Goal: Information Seeking & Learning: Learn about a topic

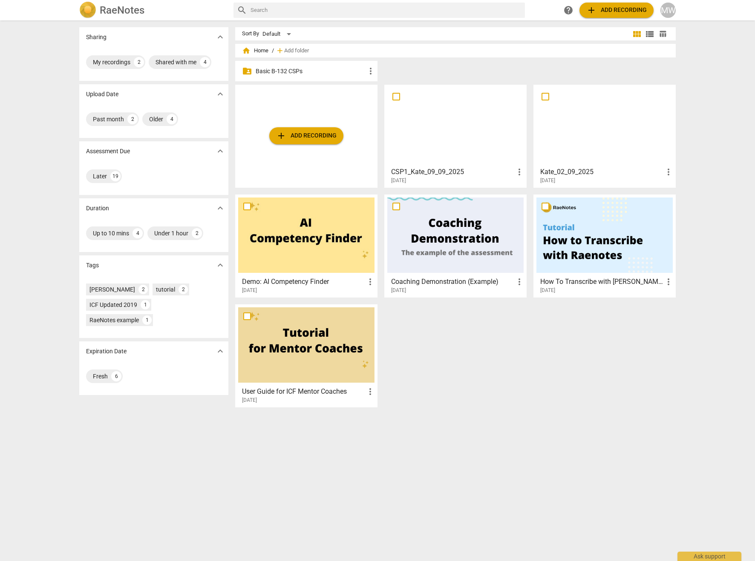
click at [293, 69] on p "Basic B-132 CSPs" at bounding box center [311, 71] width 110 height 9
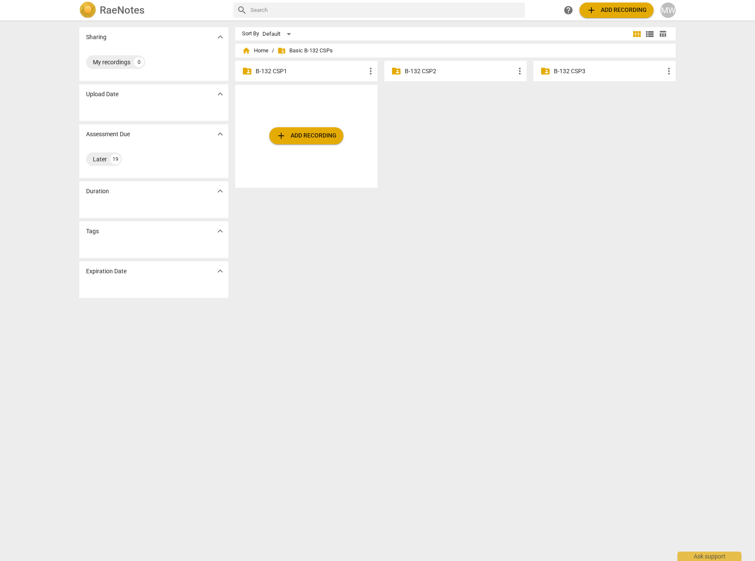
click at [278, 72] on p "B-132 CSP1" at bounding box center [311, 71] width 110 height 9
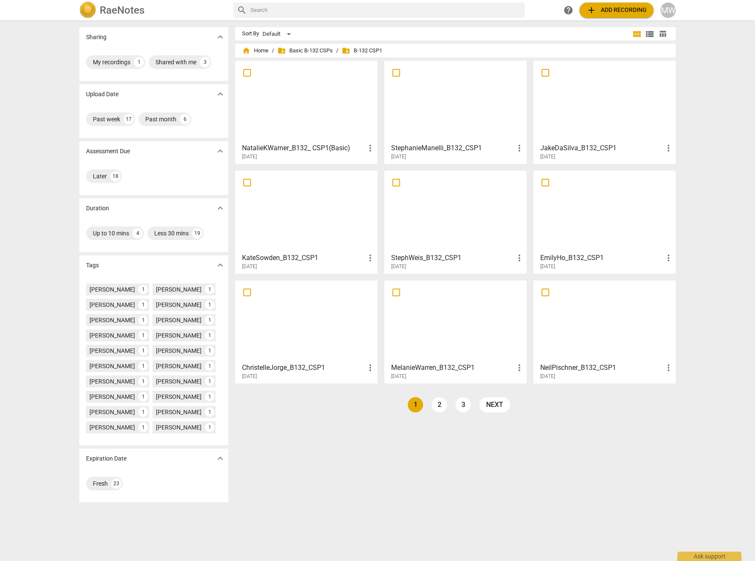
click at [436, 410] on link "2" at bounding box center [438, 404] width 15 height 15
click at [477, 406] on link "3" at bounding box center [482, 404] width 15 height 15
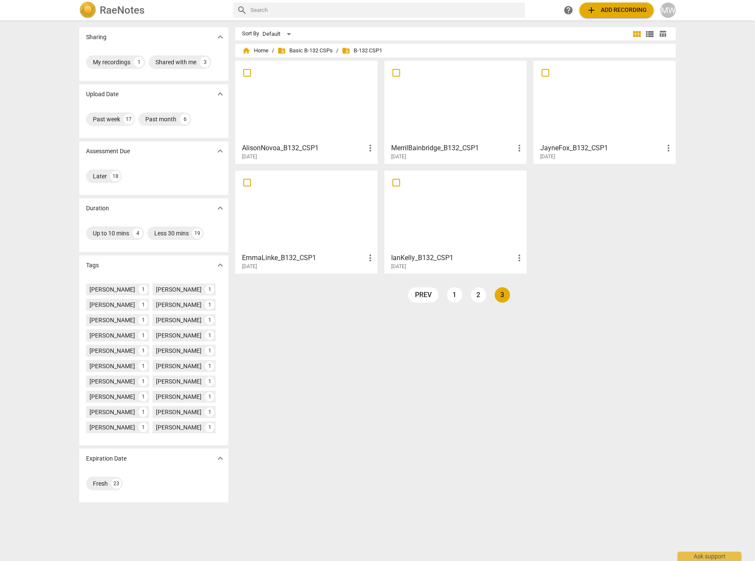
click at [474, 294] on link "2" at bounding box center [478, 294] width 15 height 15
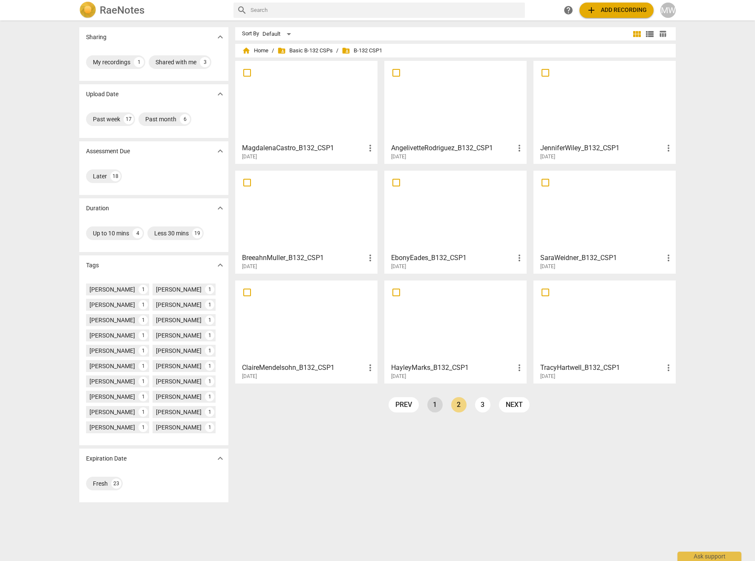
click at [428, 405] on link "1" at bounding box center [434, 404] width 15 height 15
click at [455, 366] on h3 "MelanieWarren_B132_CSP1" at bounding box center [452, 368] width 123 height 10
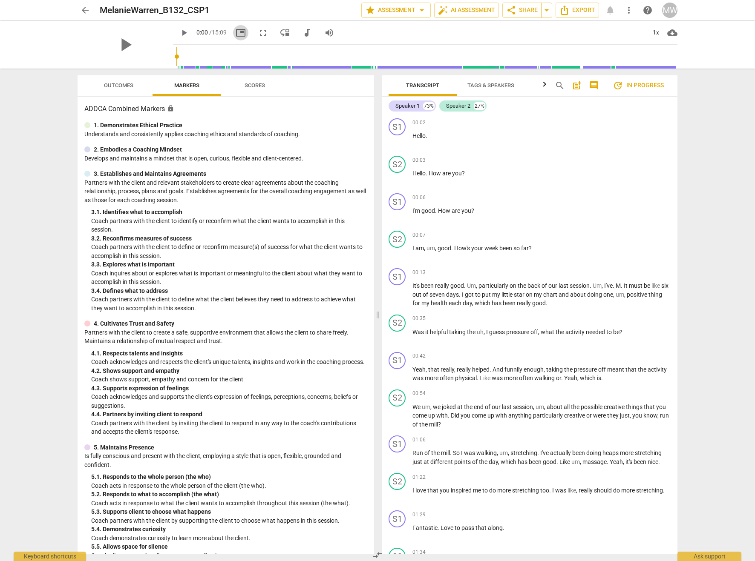
click at [236, 36] on span "picture_in_picture" at bounding box center [241, 33] width 10 height 10
click at [189, 57] on input "range" at bounding box center [426, 56] width 501 height 27
click at [179, 34] on span "pause" at bounding box center [184, 33] width 10 height 10
type input "46"
click at [82, 12] on span "arrow_back" at bounding box center [85, 10] width 10 height 10
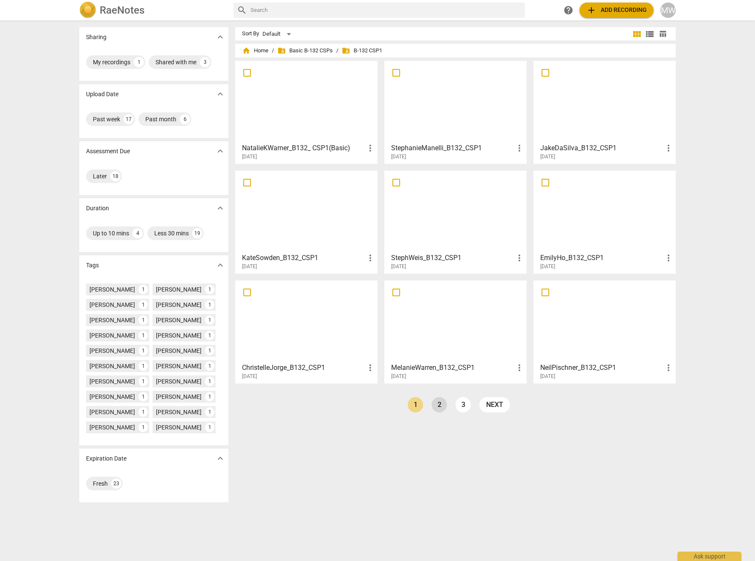
click at [437, 403] on link "2" at bounding box center [438, 404] width 15 height 15
click at [342, 332] on div at bounding box center [306, 321] width 136 height 75
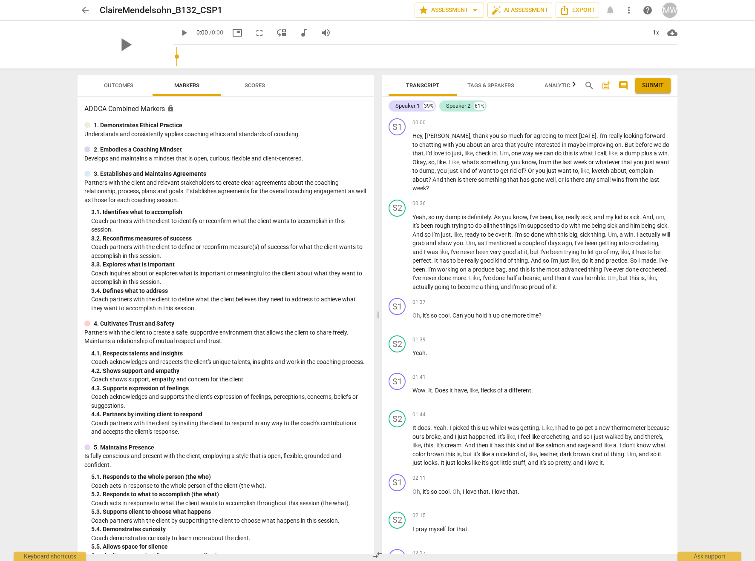
click at [276, 33] on span "move_down" at bounding box center [281, 33] width 10 height 10
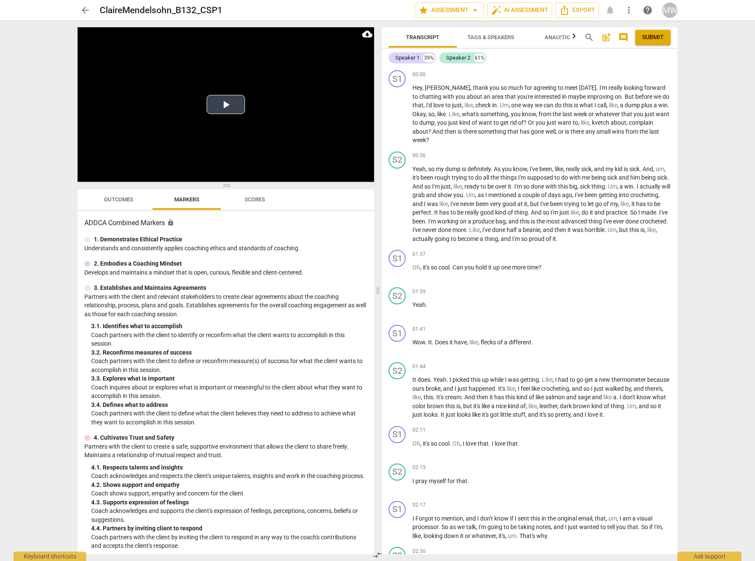
click at [230, 103] on button "Play Video" at bounding box center [226, 104] width 38 height 19
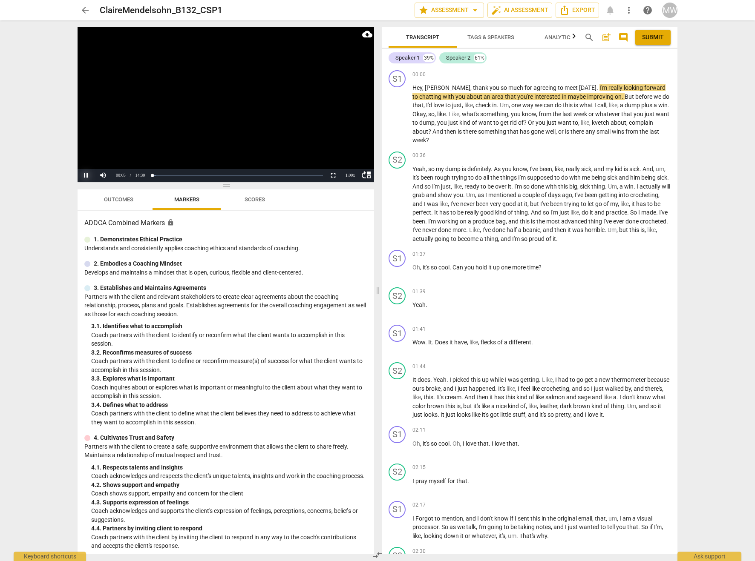
click at [83, 174] on button "Pause" at bounding box center [86, 175] width 17 height 13
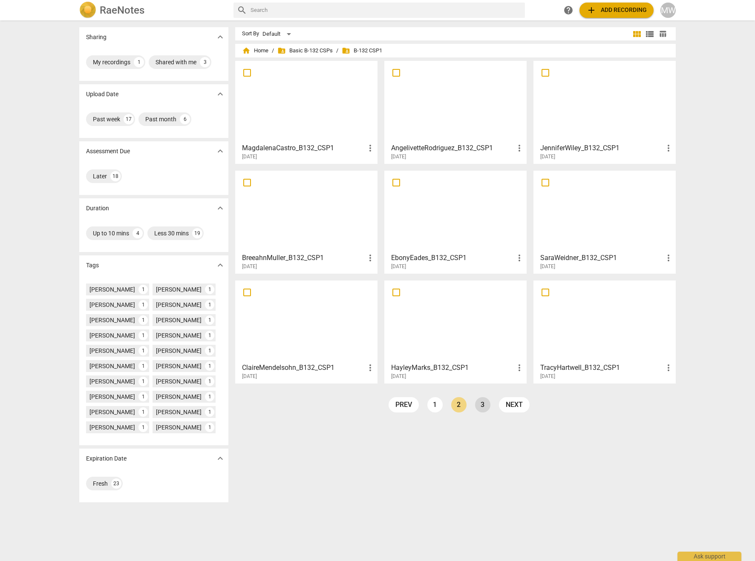
click at [479, 405] on link "3" at bounding box center [482, 404] width 15 height 15
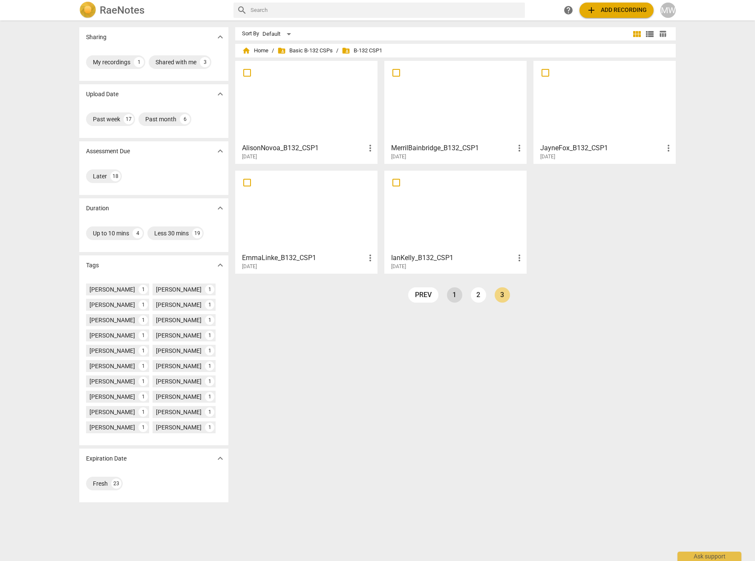
click at [451, 298] on link "1" at bounding box center [454, 294] width 15 height 15
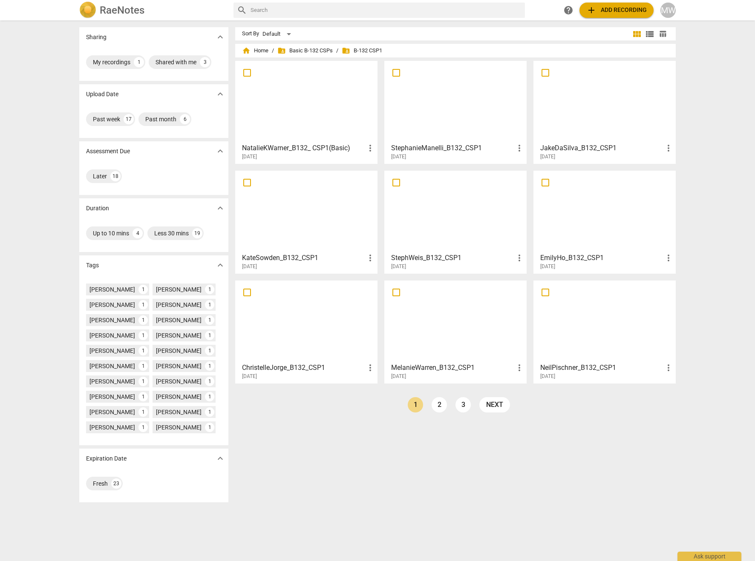
click at [284, 214] on div at bounding box center [306, 211] width 136 height 75
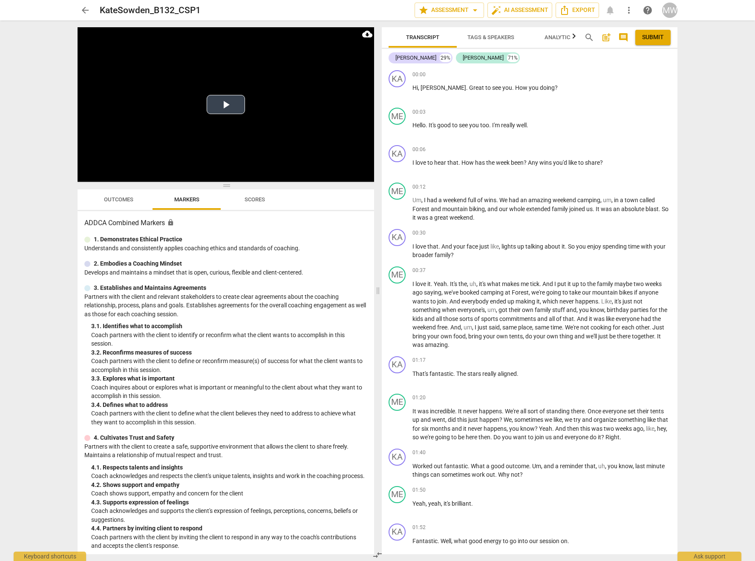
click at [225, 106] on button "Play Video" at bounding box center [226, 104] width 38 height 19
click at [155, 173] on div "Progress : NaN%" at bounding box center [232, 175] width 183 height 13
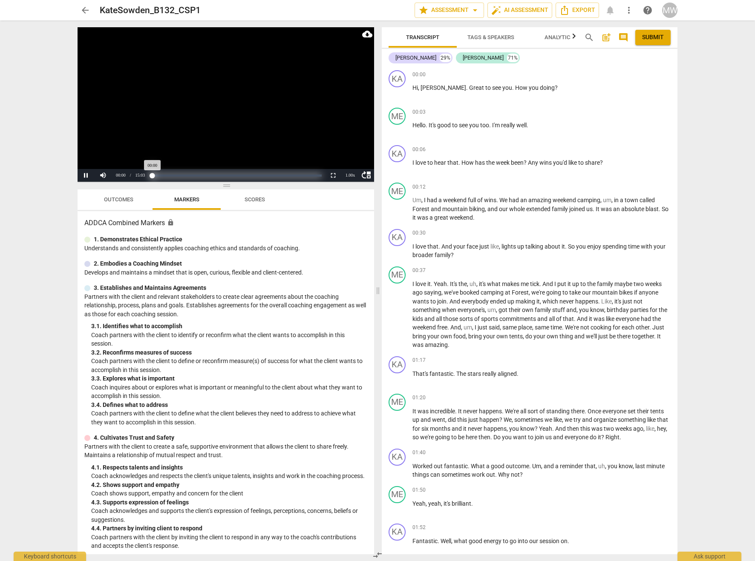
click at [186, 175] on div "Loaded : 0% Progress : 0.04%" at bounding box center [236, 176] width 169 height 2
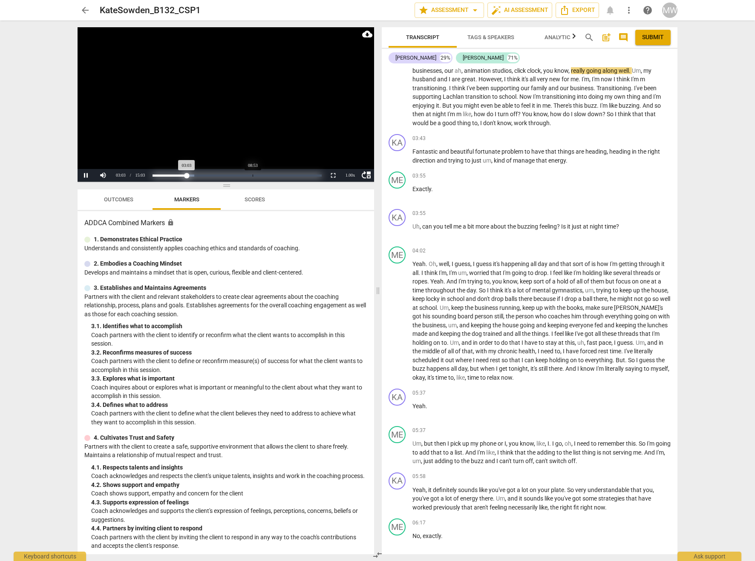
click at [252, 175] on div "Loaded : 0% Progress : 20.27%" at bounding box center [236, 176] width 169 height 2
click at [86, 176] on button "Pause" at bounding box center [86, 175] width 17 height 13
